Goal: Find specific page/section: Find specific page/section

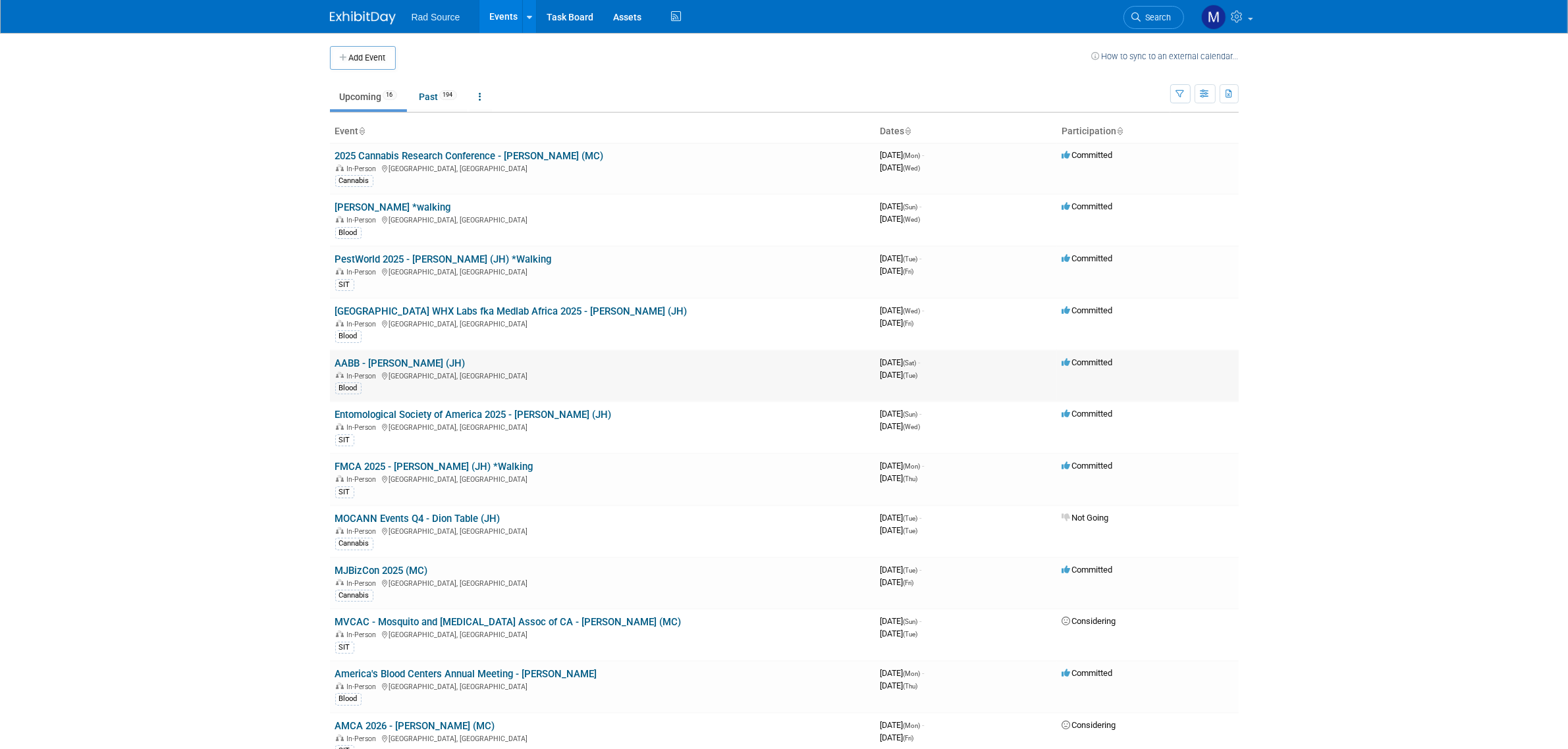
click at [405, 362] on link "AABB - [PERSON_NAME] (JH)" at bounding box center [400, 363] width 130 height 12
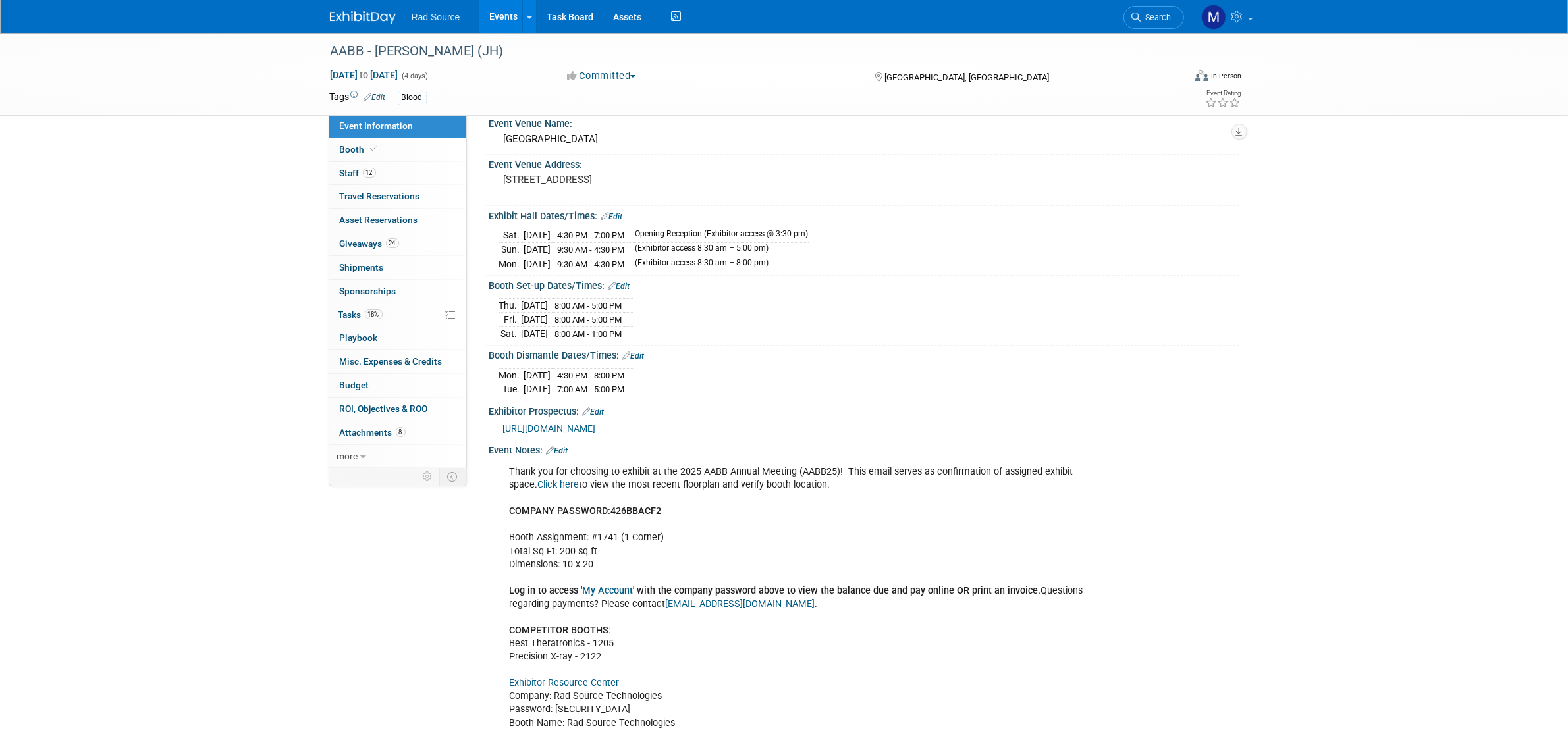
scroll to position [82, 0]
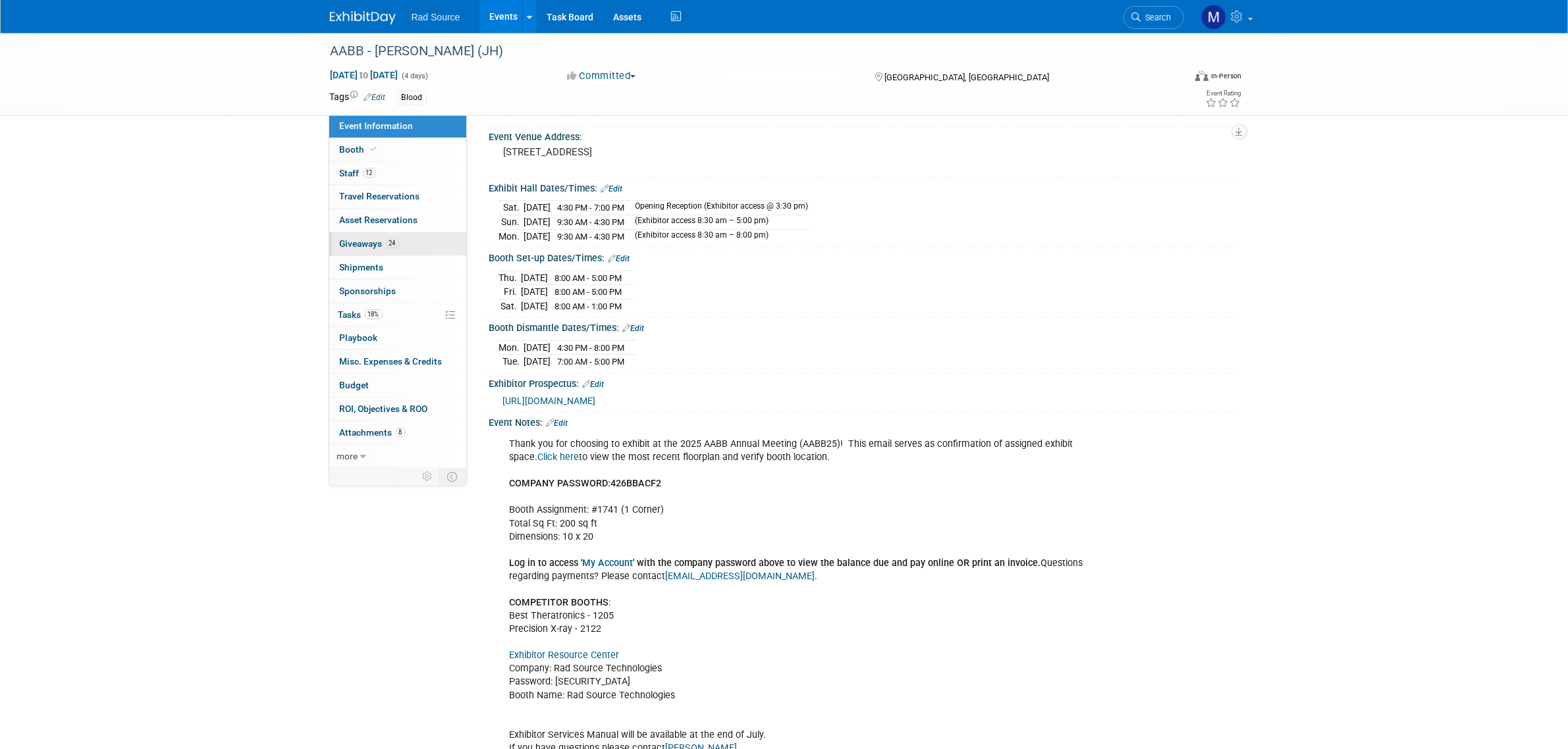
click at [432, 248] on link "24 Giveaways 24" at bounding box center [398, 244] width 137 height 23
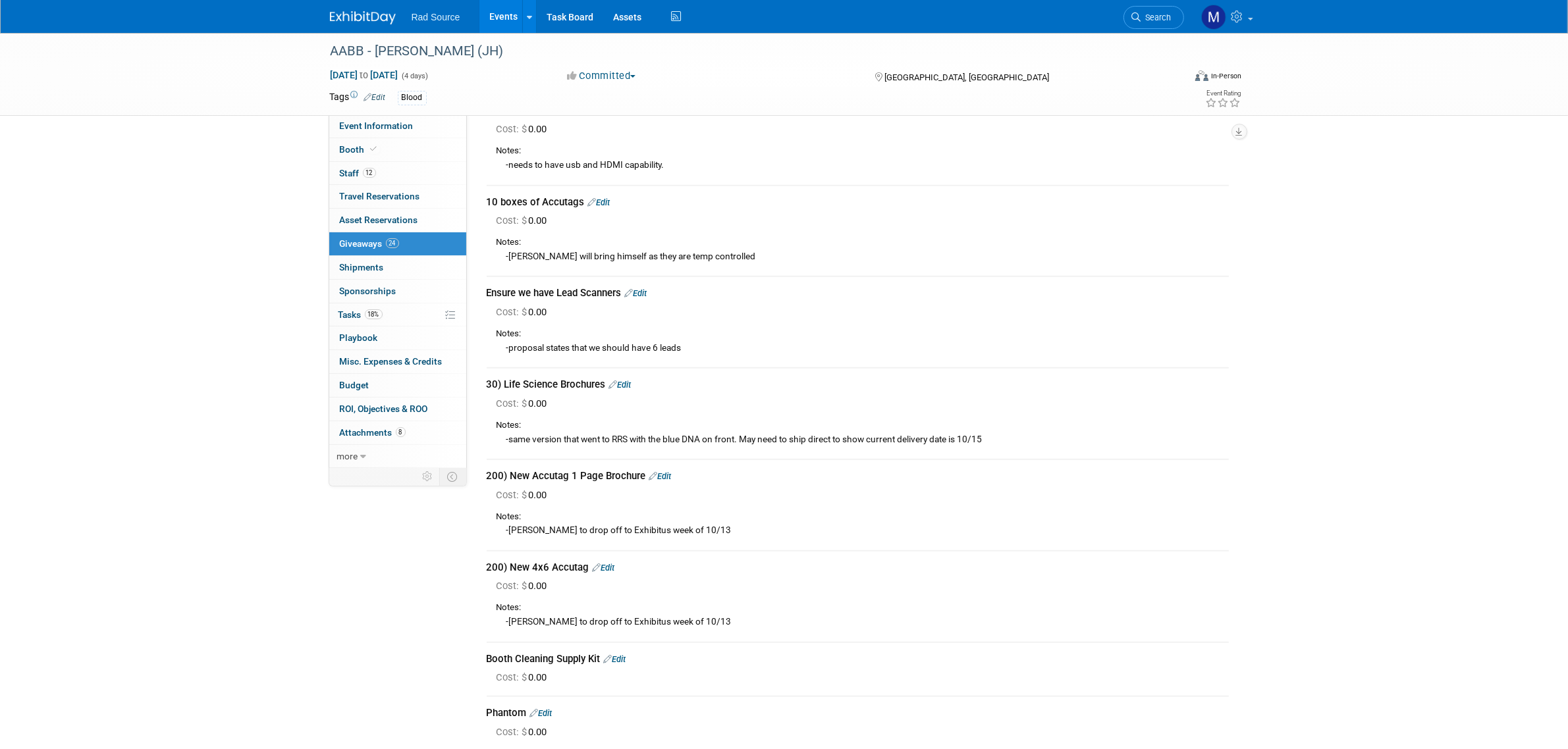
scroll to position [1452, 0]
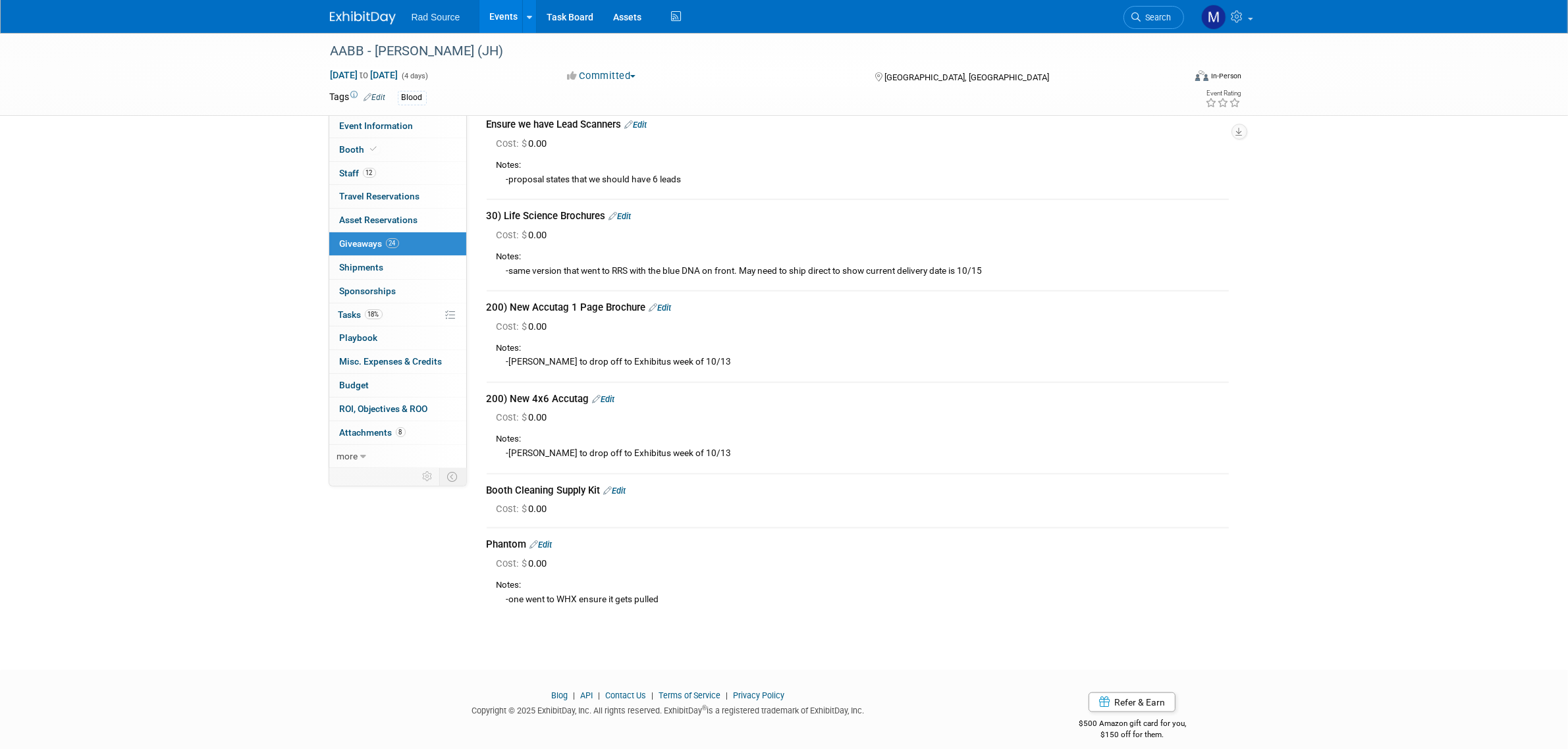
click at [374, 16] on img at bounding box center [363, 18] width 66 height 13
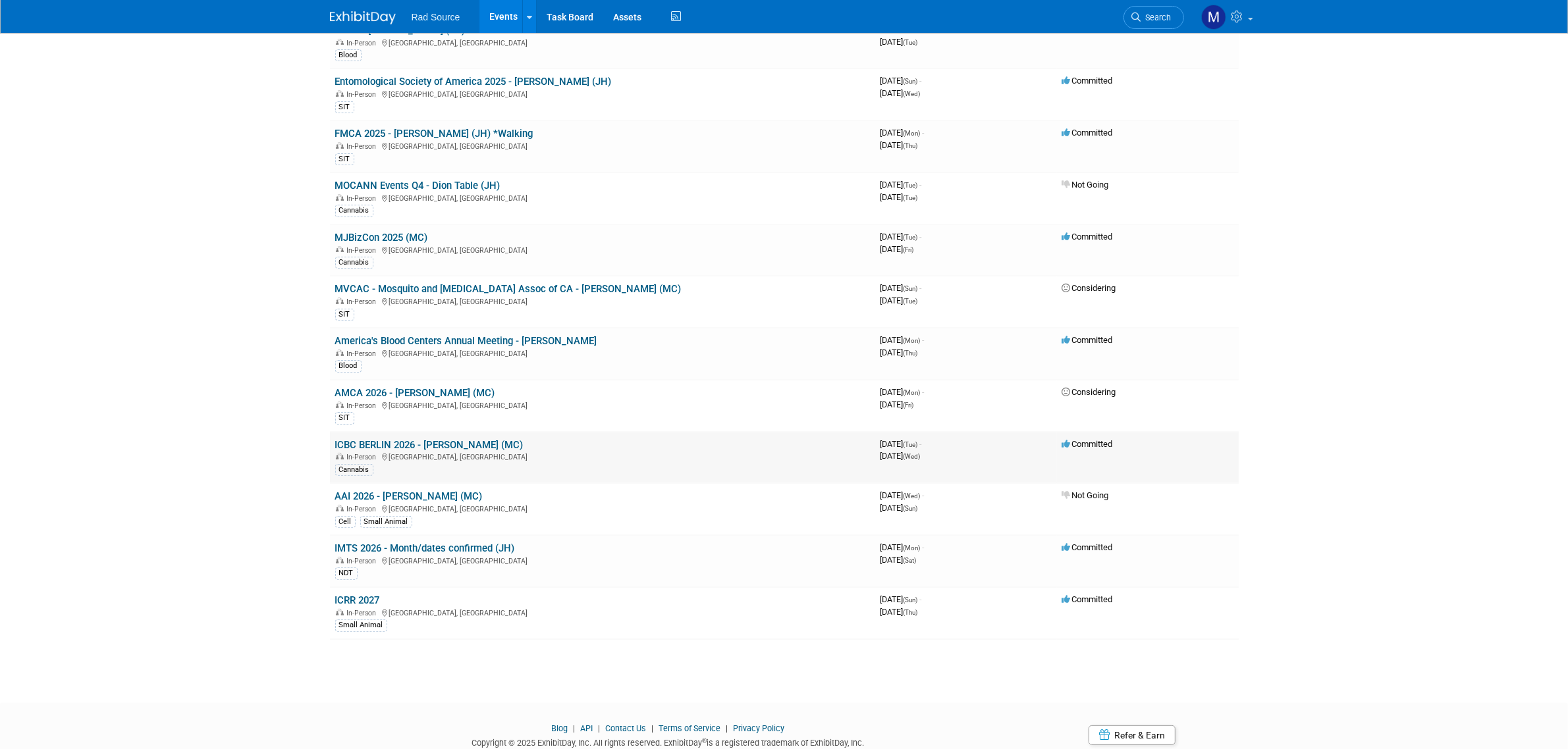
scroll to position [293, 0]
